Goal: Book appointment/travel/reservation

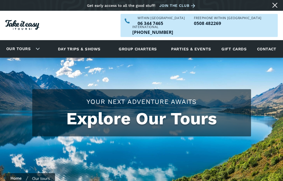
click at [78, 42] on link "Day trips & shows" at bounding box center [79, 49] width 56 height 14
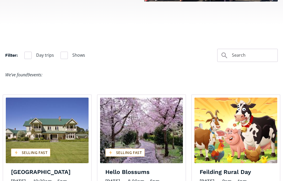
scroll to position [294, 0]
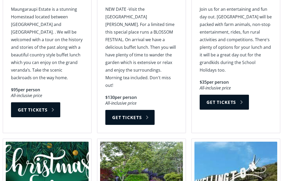
scroll to position [497, 0]
click at [129, 110] on link "Get tickets" at bounding box center [129, 117] width 49 height 15
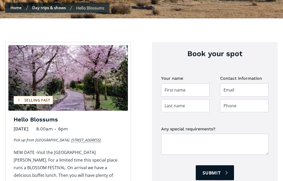
scroll to position [168, 0]
click at [177, 83] on input "Day trip booking" at bounding box center [185, 89] width 49 height 13
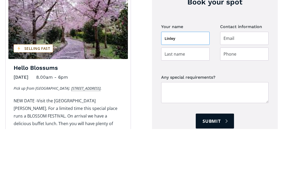
type input "Linley"
click at [176, 99] on input "Day trip booking" at bounding box center [185, 105] width 49 height 13
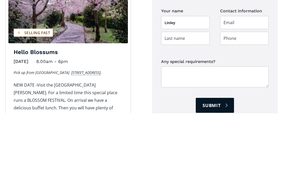
type input "Cooper"
type input "linleycooper@gmail.com"
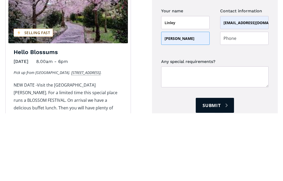
scroll to position [236, 0]
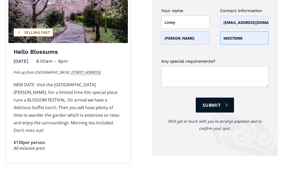
click at [231, 31] on input "069275900" at bounding box center [244, 37] width 49 height 13
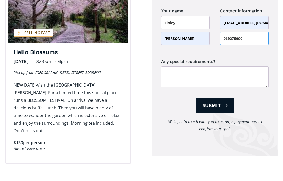
click at [248, 32] on input "069275900" at bounding box center [244, 38] width 49 height 13
type input "0"
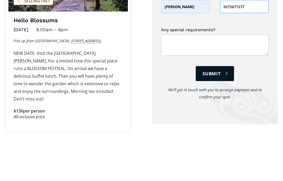
type input "0272677277"
click at [213, 98] on input "Submit" at bounding box center [215, 105] width 38 height 15
type input "Please wait..."
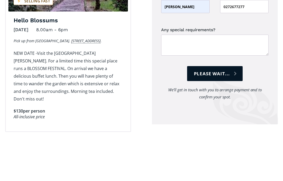
scroll to position [267, 0]
